Goal: Check status: Check status

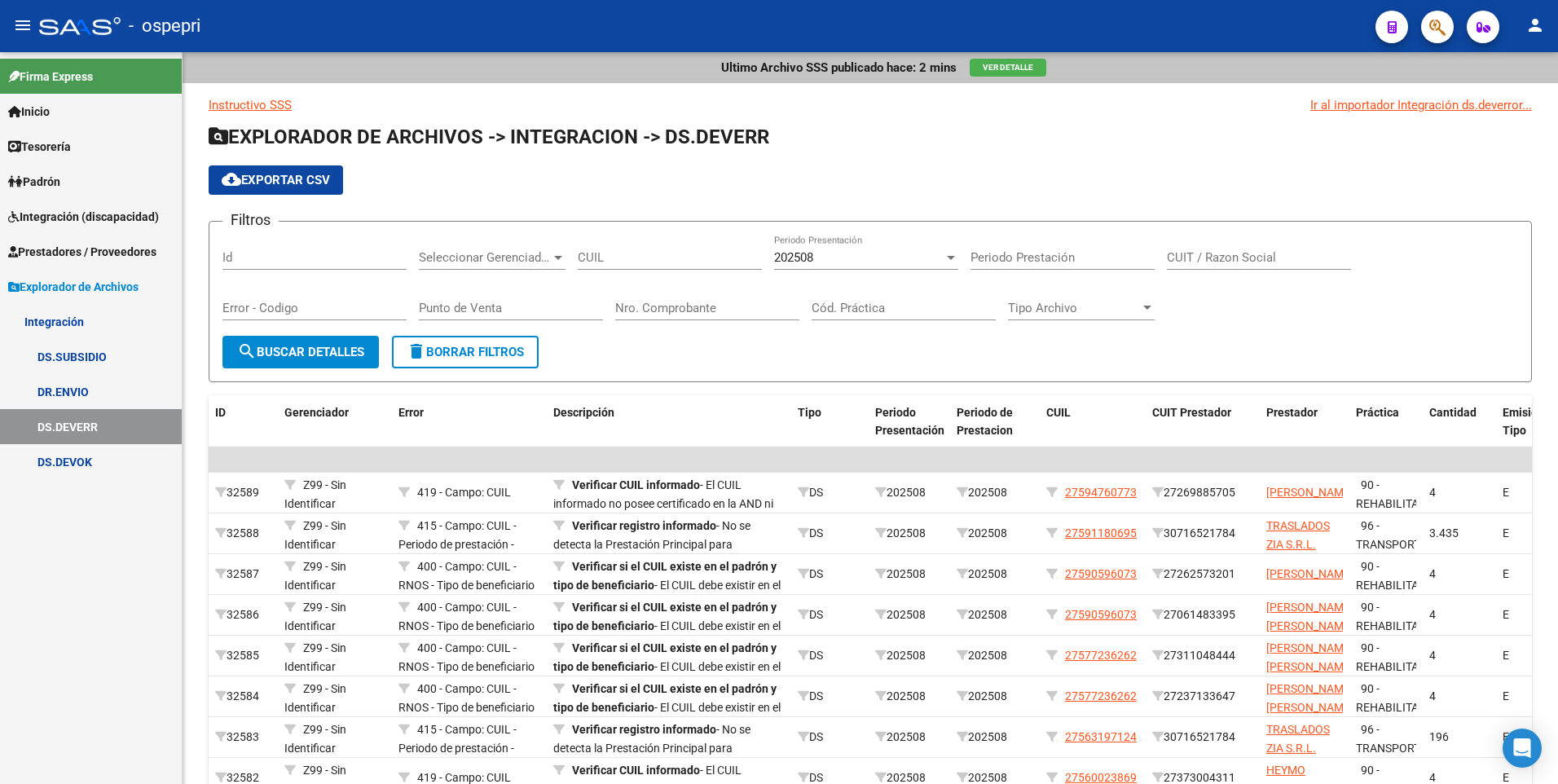
click at [56, 209] on span "Integración (discapacidad)" at bounding box center [83, 217] width 151 height 18
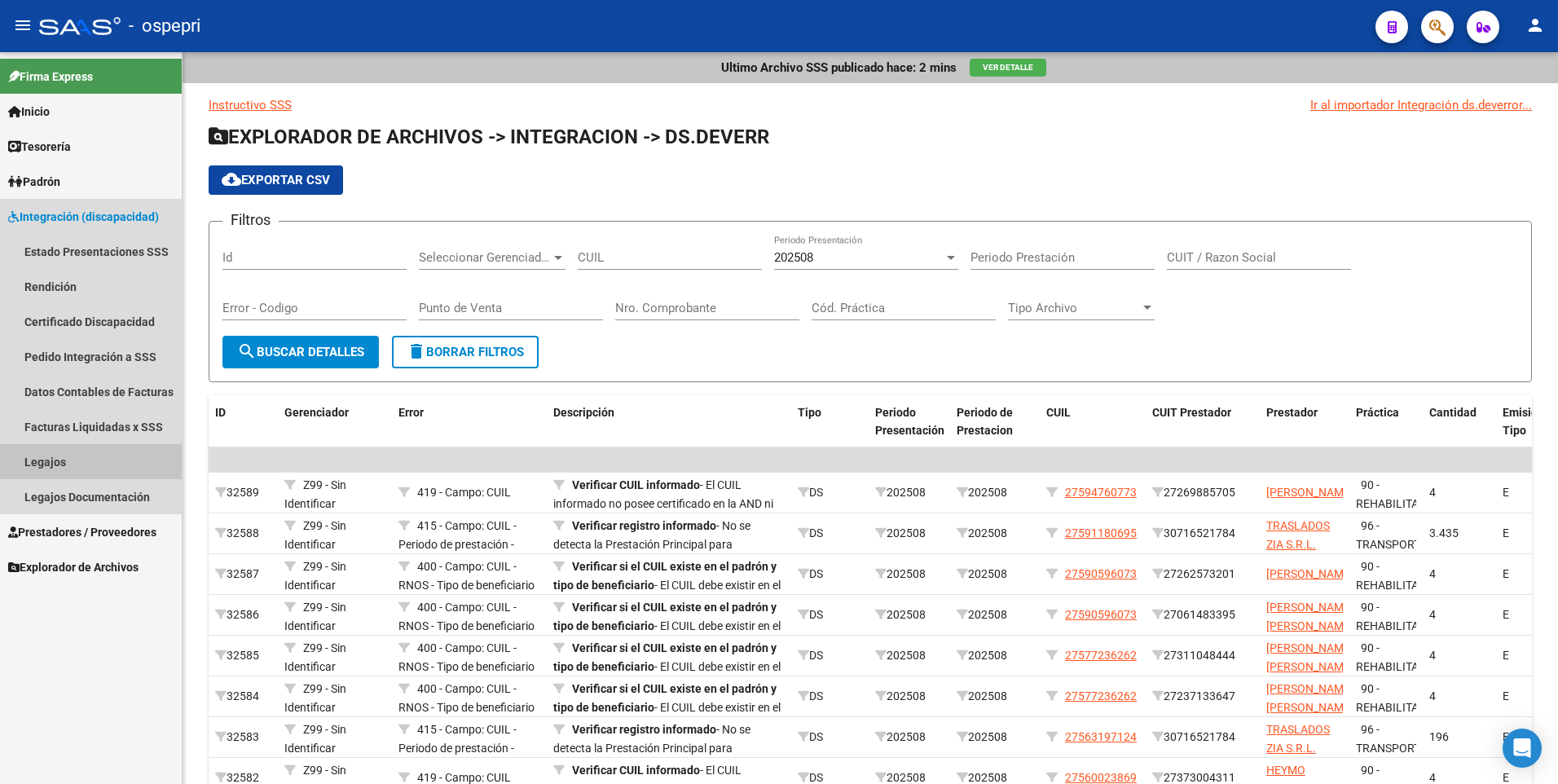
click at [62, 459] on link "Legajos" at bounding box center [91, 461] width 182 height 35
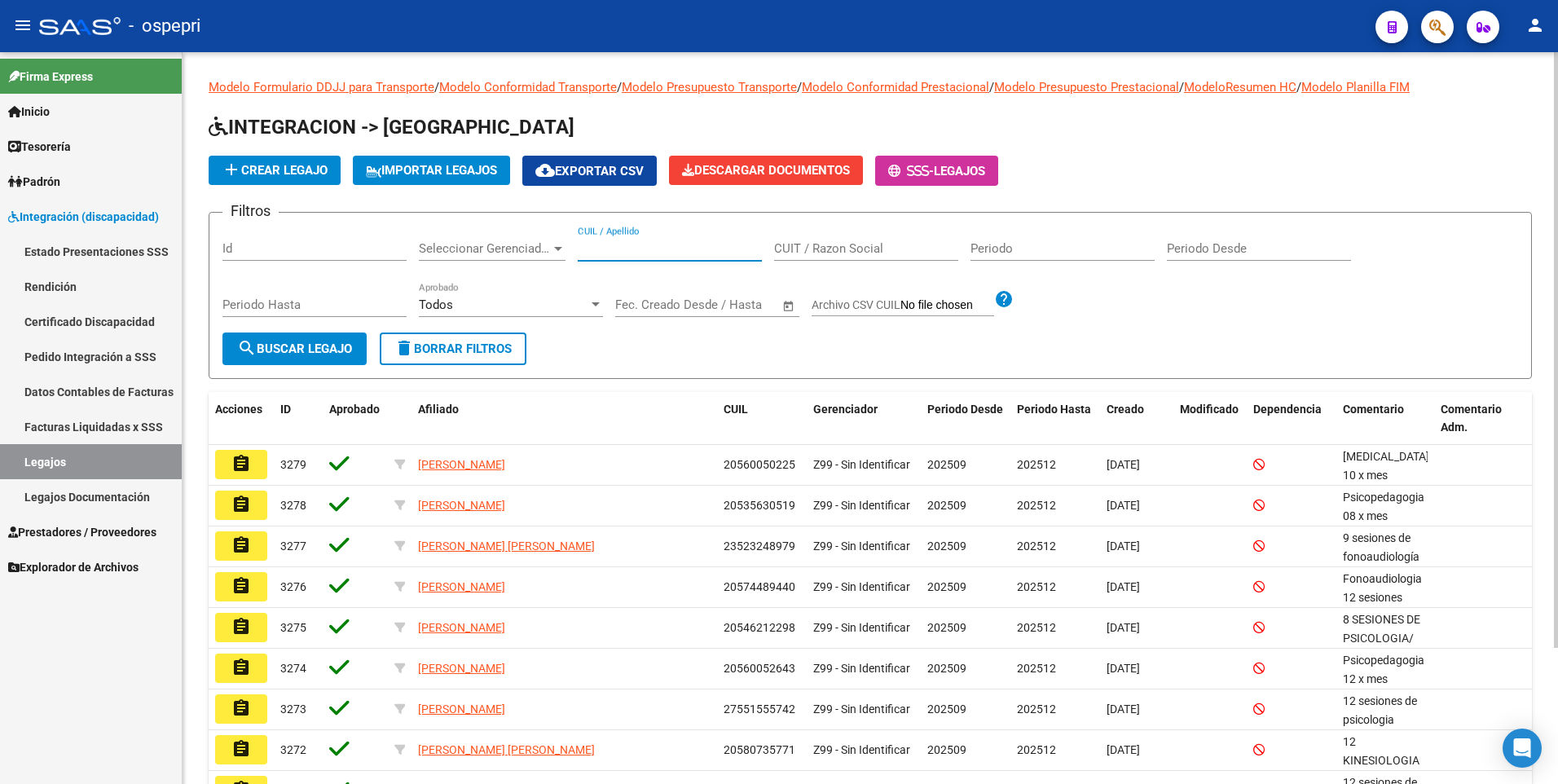
click at [635, 242] on input "CUIL / Apellido" at bounding box center [670, 248] width 185 height 15
paste input "54852095"
type input "54852095"
click at [312, 343] on span "search Buscar Legajo" at bounding box center [294, 348] width 115 height 15
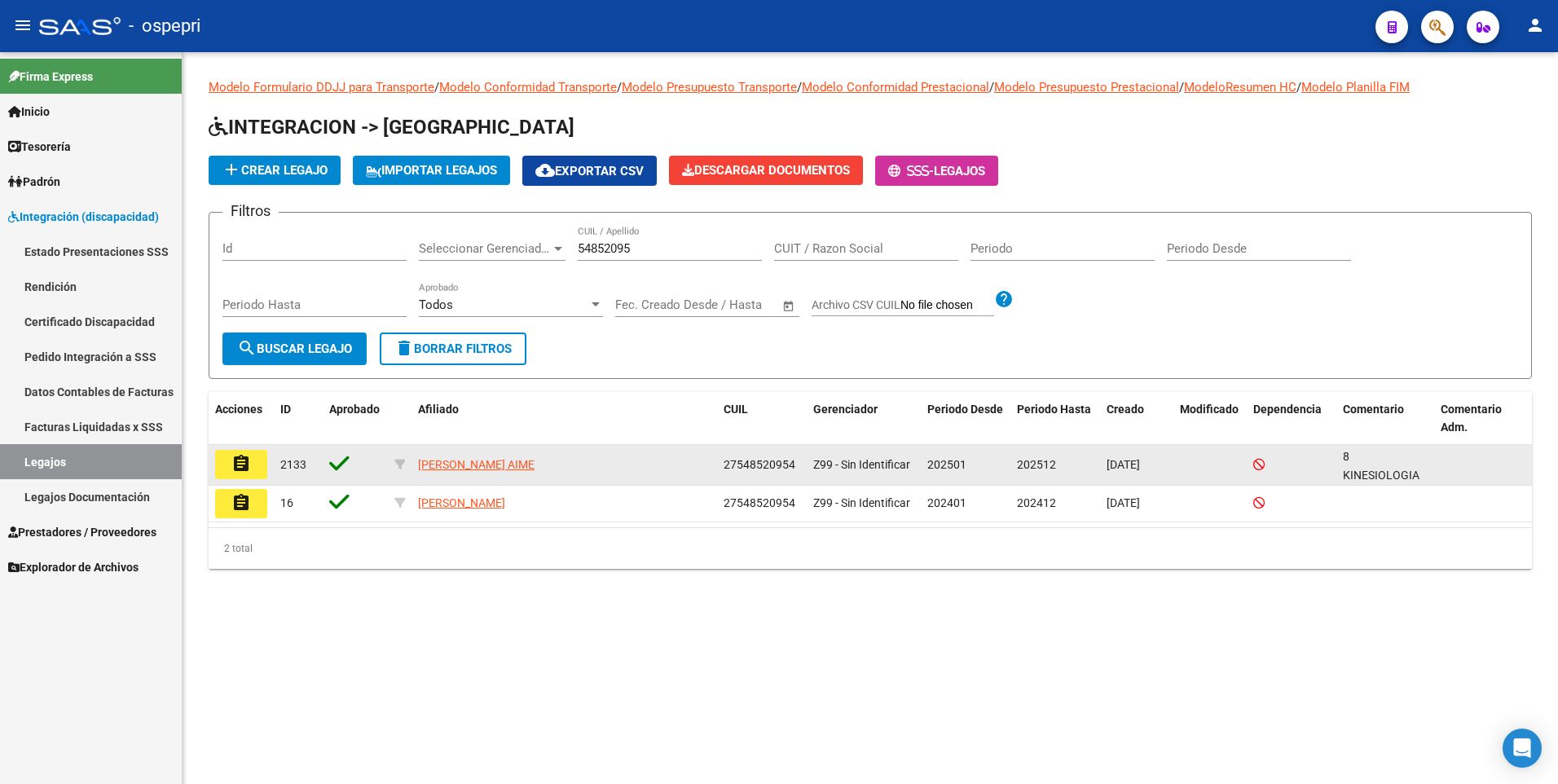
click at [247, 465] on mat-icon "assignment" at bounding box center [241, 463] width 19 height 19
